Goal: Task Accomplishment & Management: Use online tool/utility

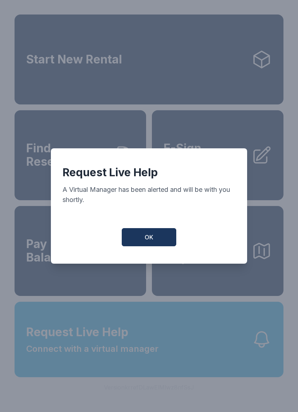
click at [166, 240] on button "OK" at bounding box center [149, 237] width 54 height 18
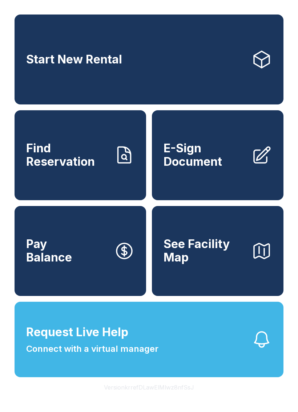
click at [219, 164] on span "E-Sign Document" at bounding box center [204, 155] width 82 height 26
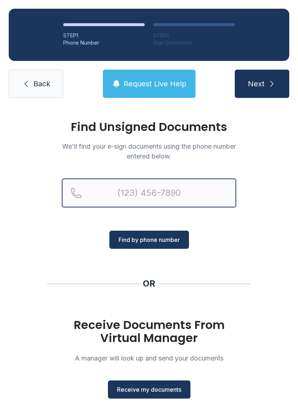
click at [113, 197] on input "Reservation phone number" at bounding box center [149, 193] width 174 height 29
type input "("
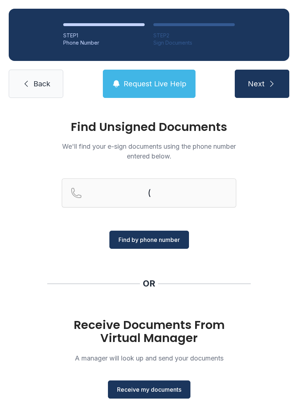
click at [282, 223] on div "Find Unsigned Documents We'll find your e-sign documents using the phone number…" at bounding box center [149, 267] width 298 height 321
click at [172, 393] on span "Receive my documents" at bounding box center [149, 389] width 64 height 9
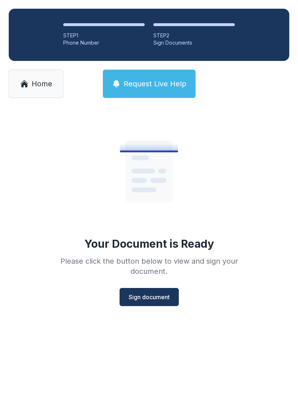
click at [132, 297] on span "Sign document" at bounding box center [148, 297] width 41 height 9
click at [37, 81] on span "Home" at bounding box center [42, 84] width 21 height 10
